Goal: Task Accomplishment & Management: Manage account settings

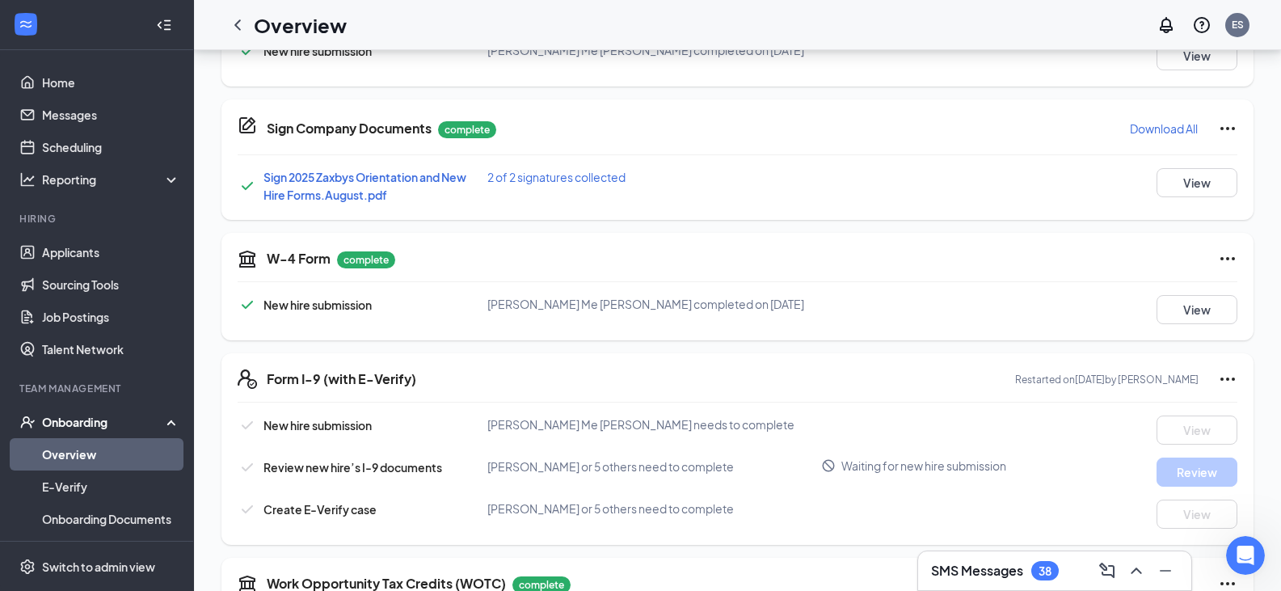
scroll to position [321, 0]
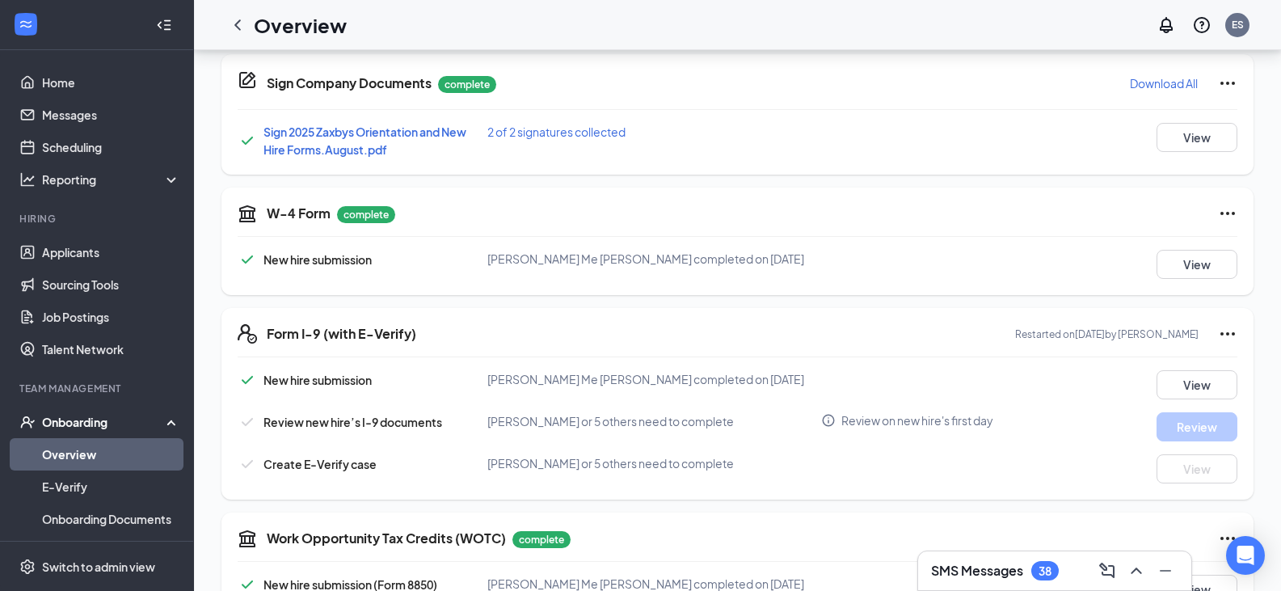
scroll to position [375, 0]
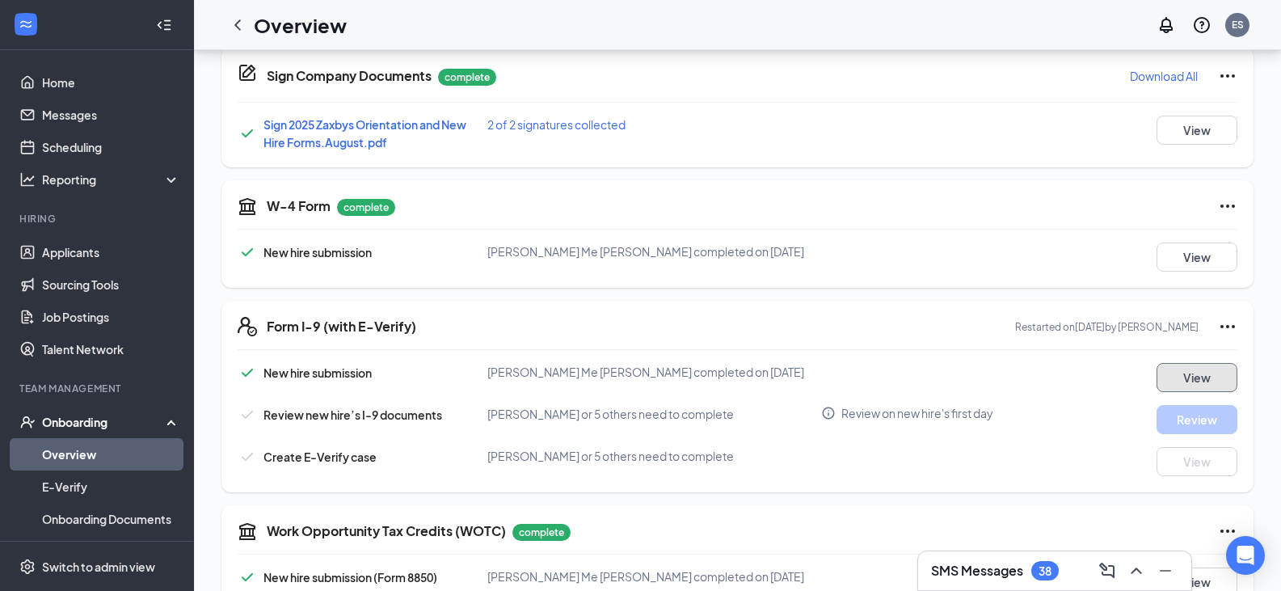
click at [1195, 373] on button "View" at bounding box center [1196, 377] width 81 height 29
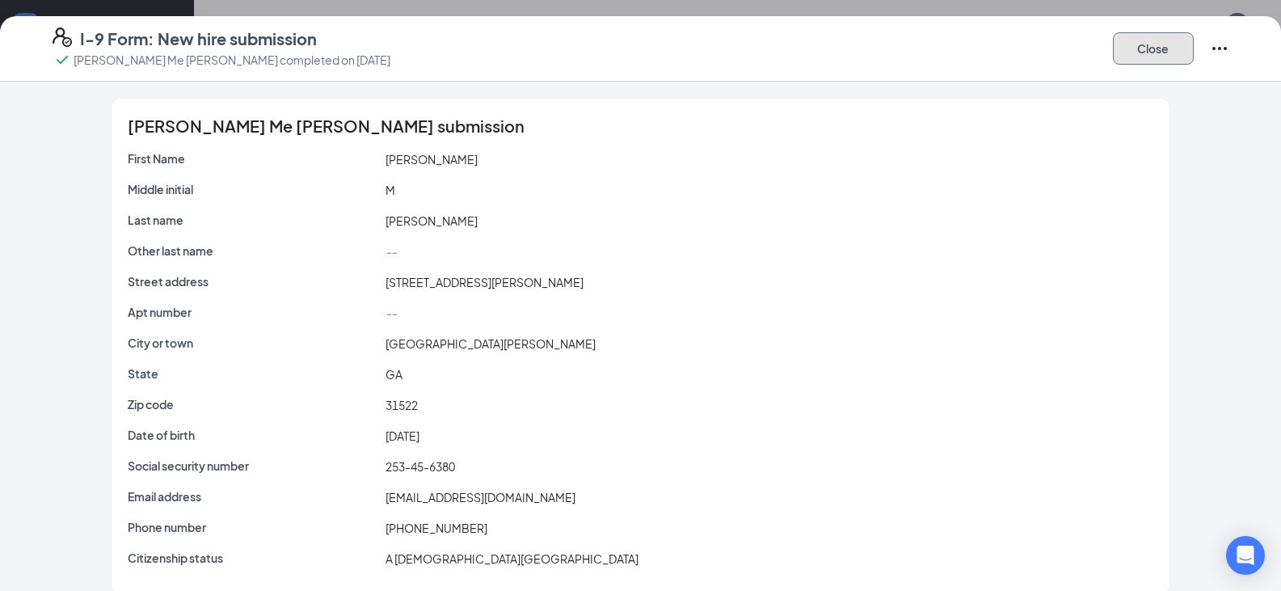
click at [1171, 49] on button "Close" at bounding box center [1153, 48] width 81 height 32
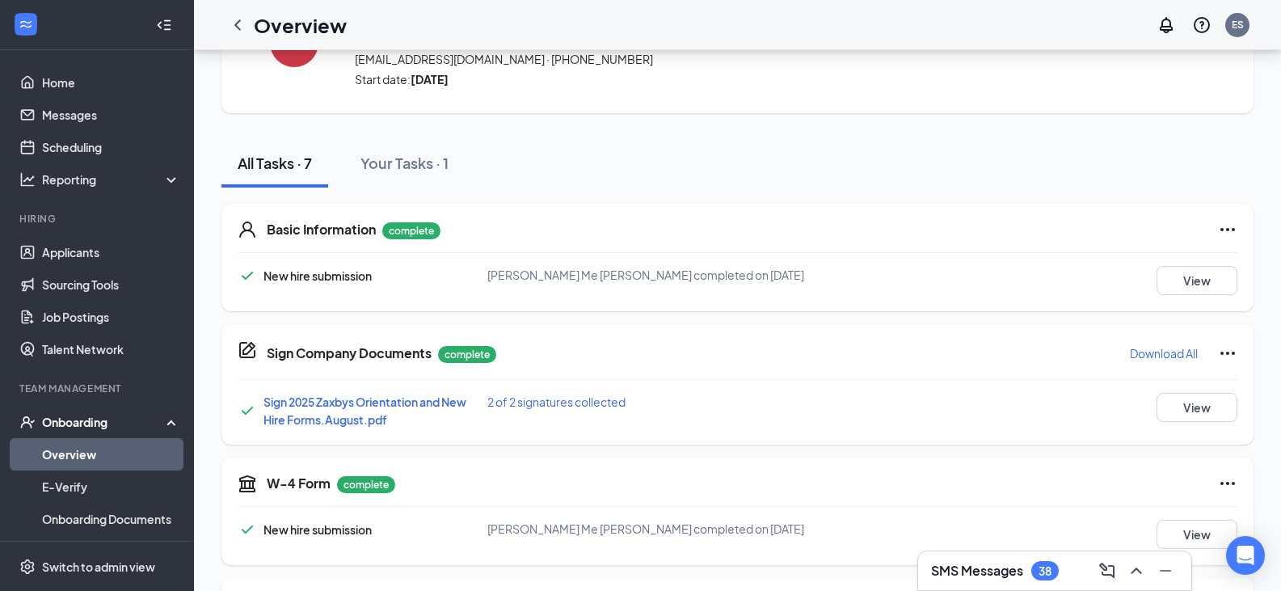
scroll to position [94, 0]
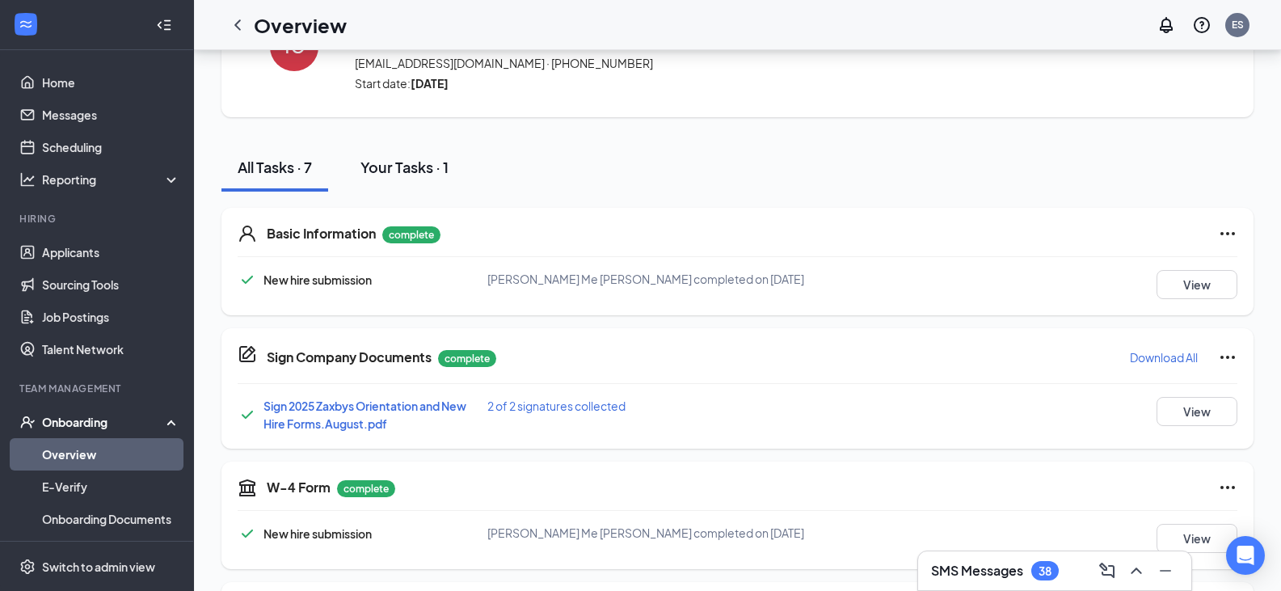
click at [419, 159] on div "Your Tasks · 1" at bounding box center [404, 167] width 88 height 20
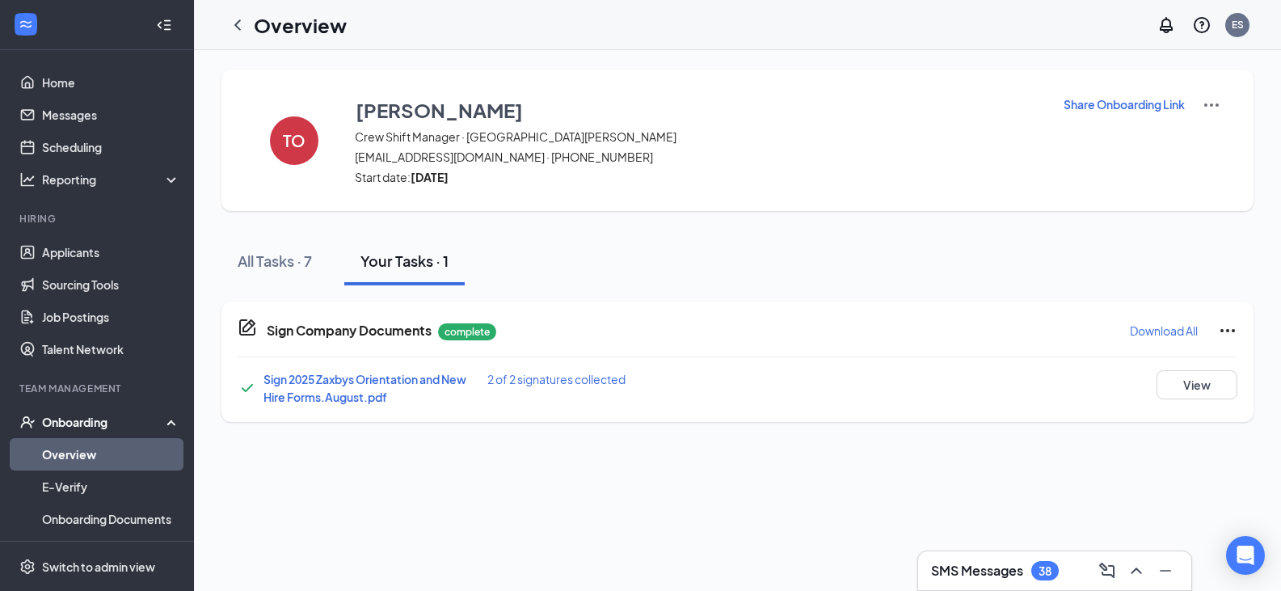
scroll to position [0, 0]
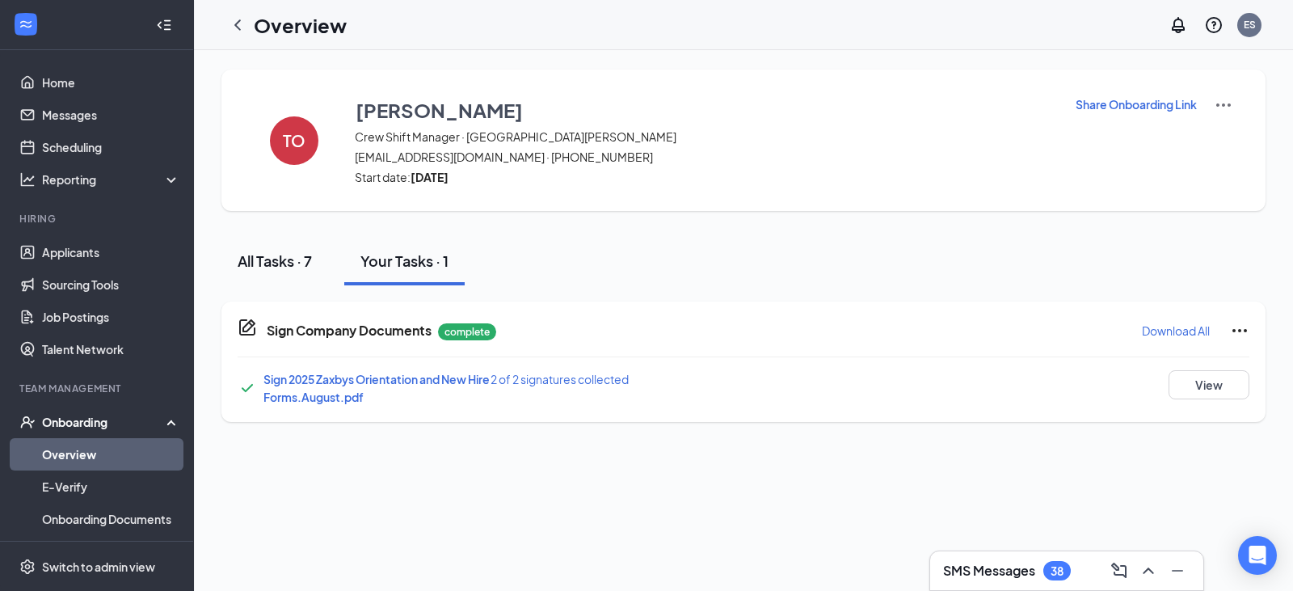
click at [290, 255] on div "All Tasks · 7" at bounding box center [275, 260] width 74 height 20
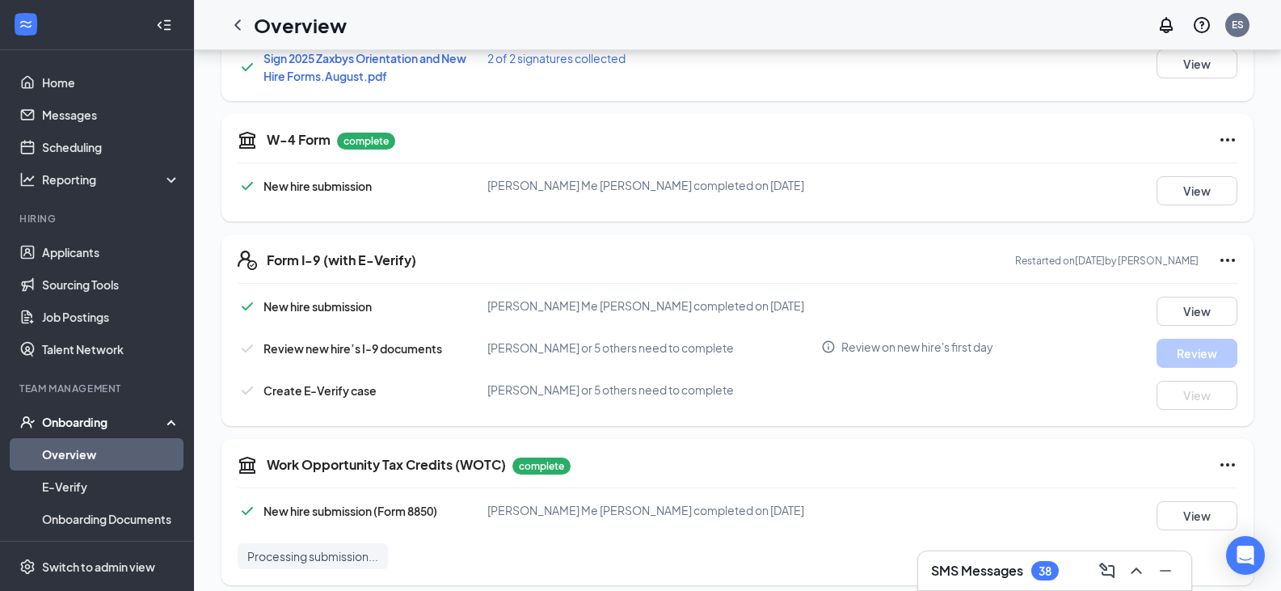
scroll to position [446, 0]
